Goal: Check status: Check status

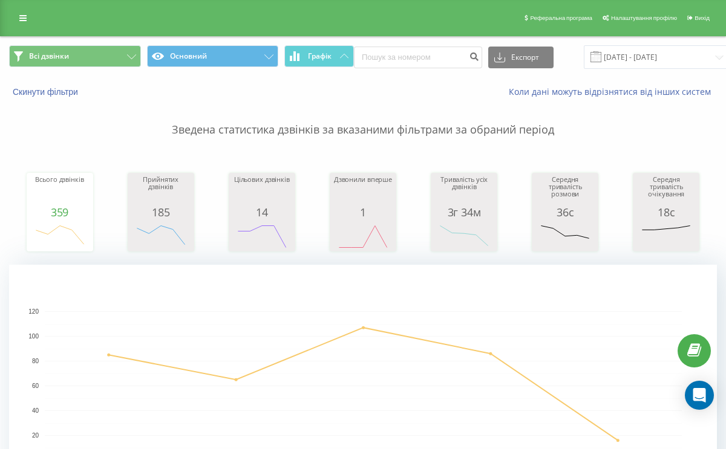
click at [595, 50] on input "15.09.2025 - 19.09.2025" at bounding box center [657, 57] width 146 height 24
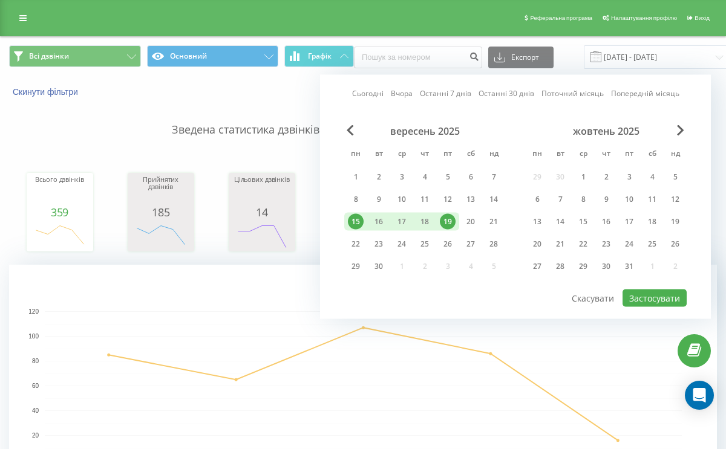
click at [438, 221] on div "19" at bounding box center [447, 222] width 23 height 18
click at [632, 292] on button "Застосувати" at bounding box center [655, 299] width 64 height 18
type input "[DATE] - [DATE]"
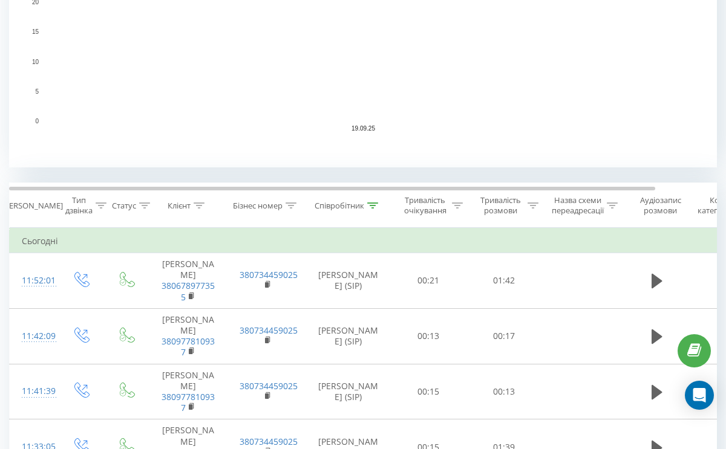
scroll to position [364, 0]
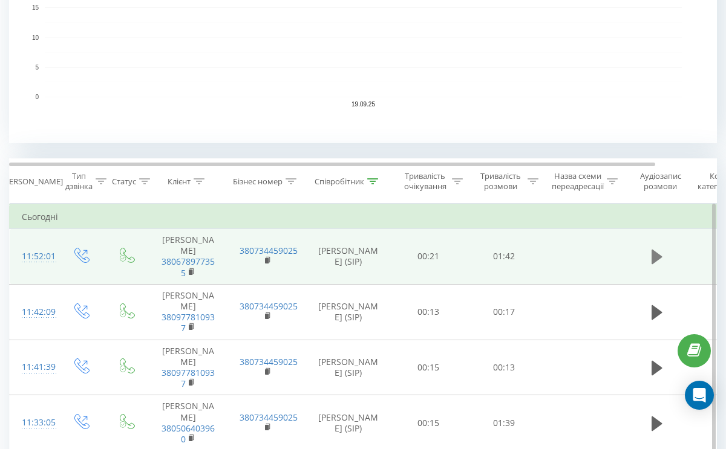
click at [652, 257] on icon at bounding box center [657, 257] width 11 height 15
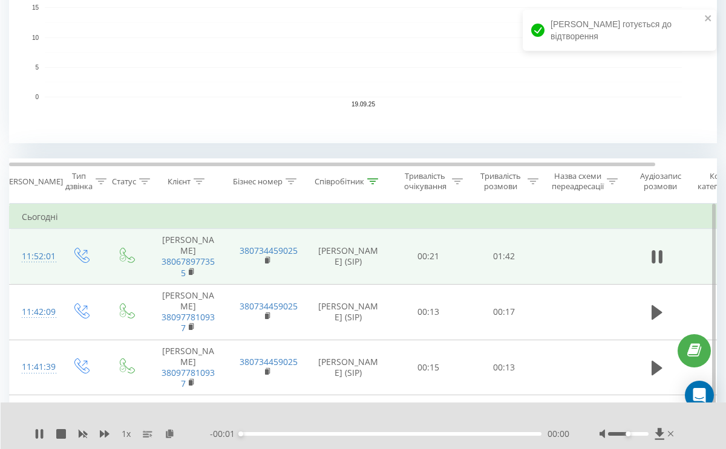
drag, startPoint x: 241, startPoint y: 439, endPoint x: 268, endPoint y: 434, distance: 27.0
click at [270, 436] on div "- 00:01 00:00 00:00" at bounding box center [389, 434] width 359 height 12
click at [236, 437] on span "- 00:01" at bounding box center [225, 434] width 31 height 12
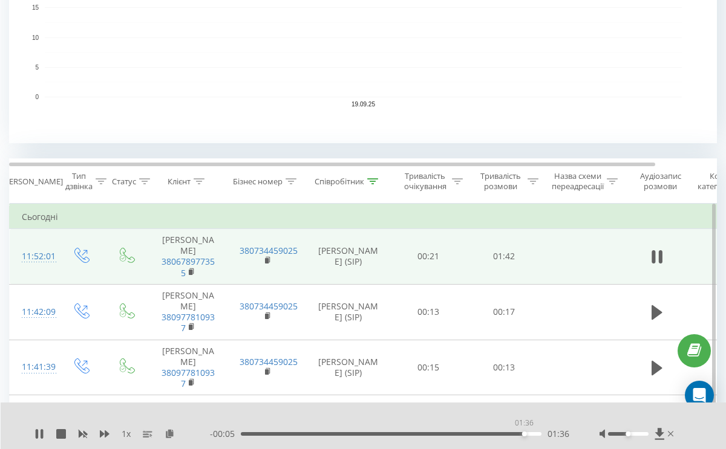
drag, startPoint x: 240, startPoint y: 436, endPoint x: 523, endPoint y: 413, distance: 284.0
click at [523, 413] on div "1 x - 00:05 01:36 01:36" at bounding box center [364, 426] width 726 height 47
click at [514, 433] on div "01:42" at bounding box center [390, 435] width 304 height 4
drag, startPoint x: 512, startPoint y: 434, endPoint x: 521, endPoint y: 437, distance: 8.8
click at [521, 437] on div "- 00:07 01:35 01:35" at bounding box center [389, 434] width 359 height 12
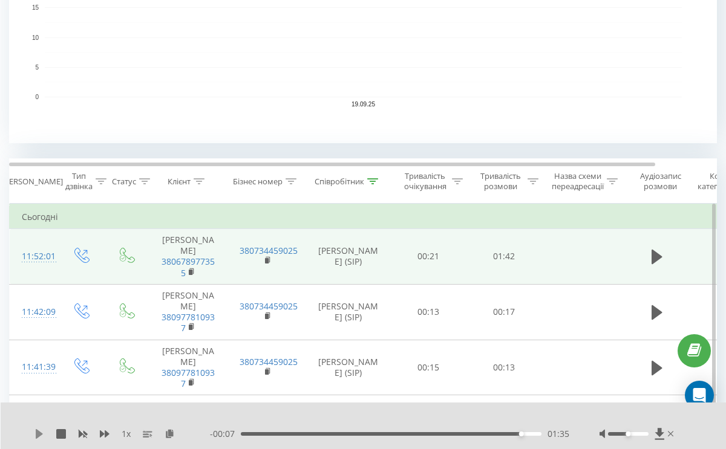
click at [38, 437] on icon at bounding box center [39, 435] width 7 height 10
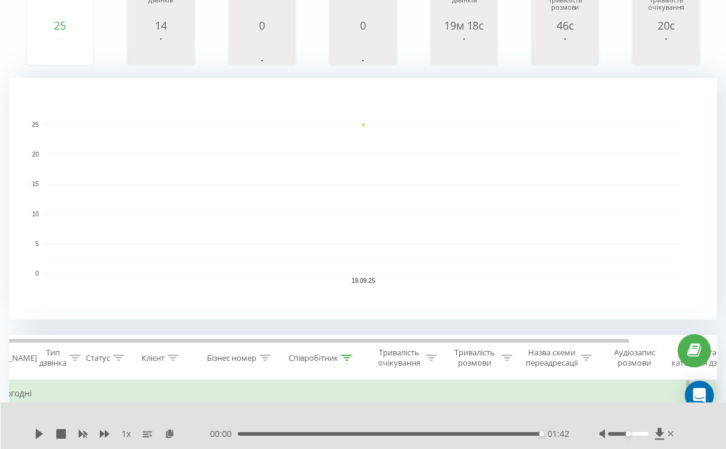
scroll to position [0, 0]
